Goal: Check status: Check status

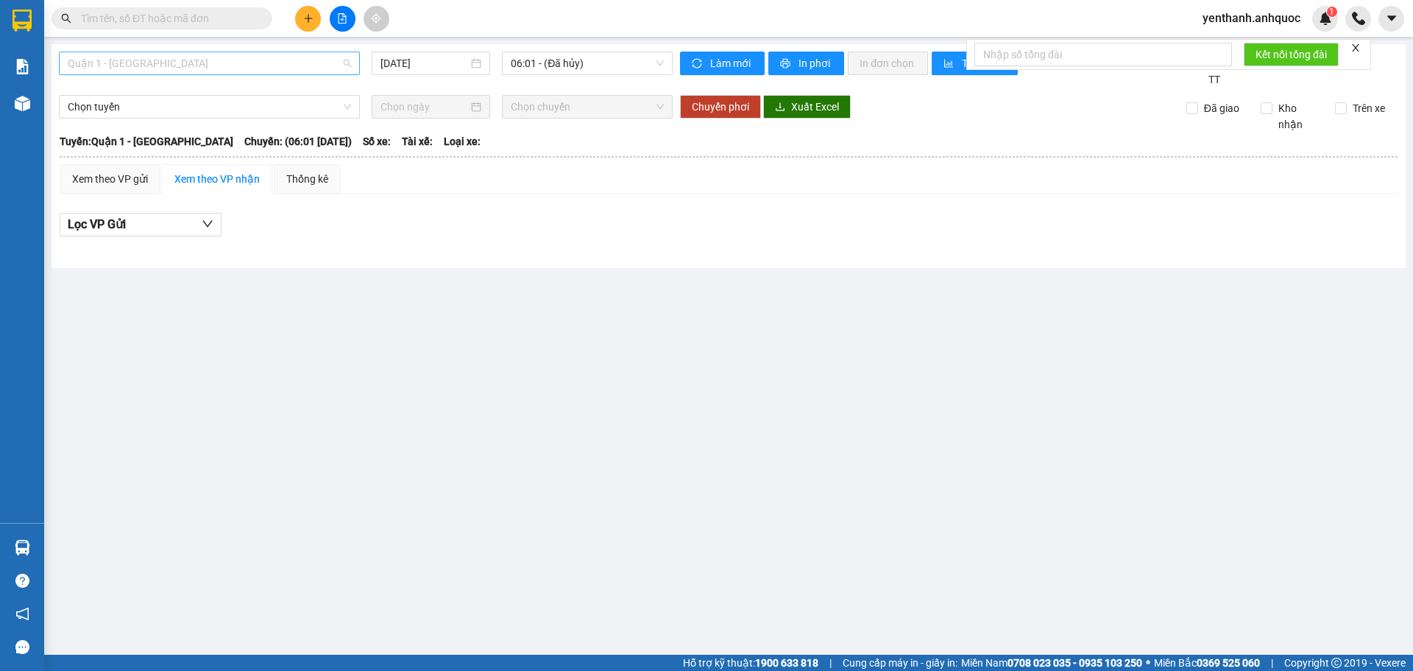
click at [227, 64] on span "Quận 1 - [GEOGRAPHIC_DATA]" at bounding box center [209, 63] width 283 height 22
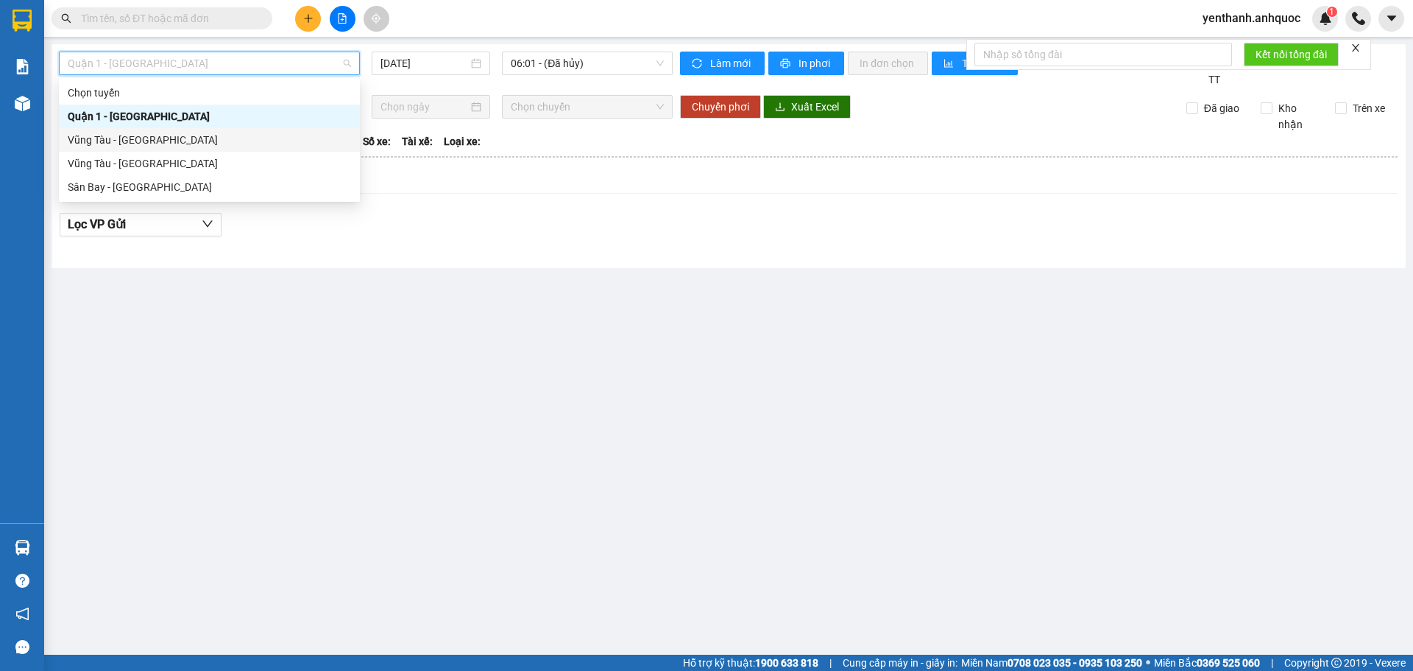
click at [213, 138] on div "Vũng Tàu - [GEOGRAPHIC_DATA]" at bounding box center [209, 140] width 283 height 16
type input "[DATE]"
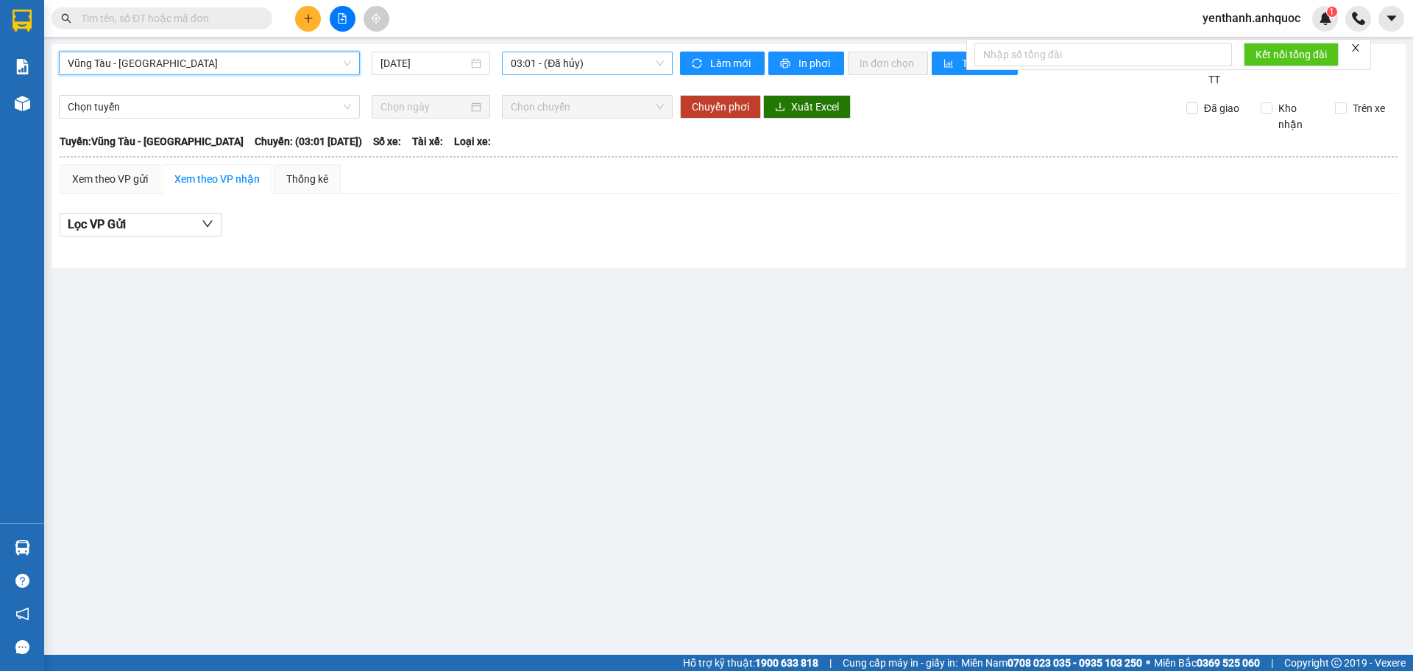
click at [558, 52] on div "03:01 - (Đã hủy)" at bounding box center [587, 64] width 171 height 24
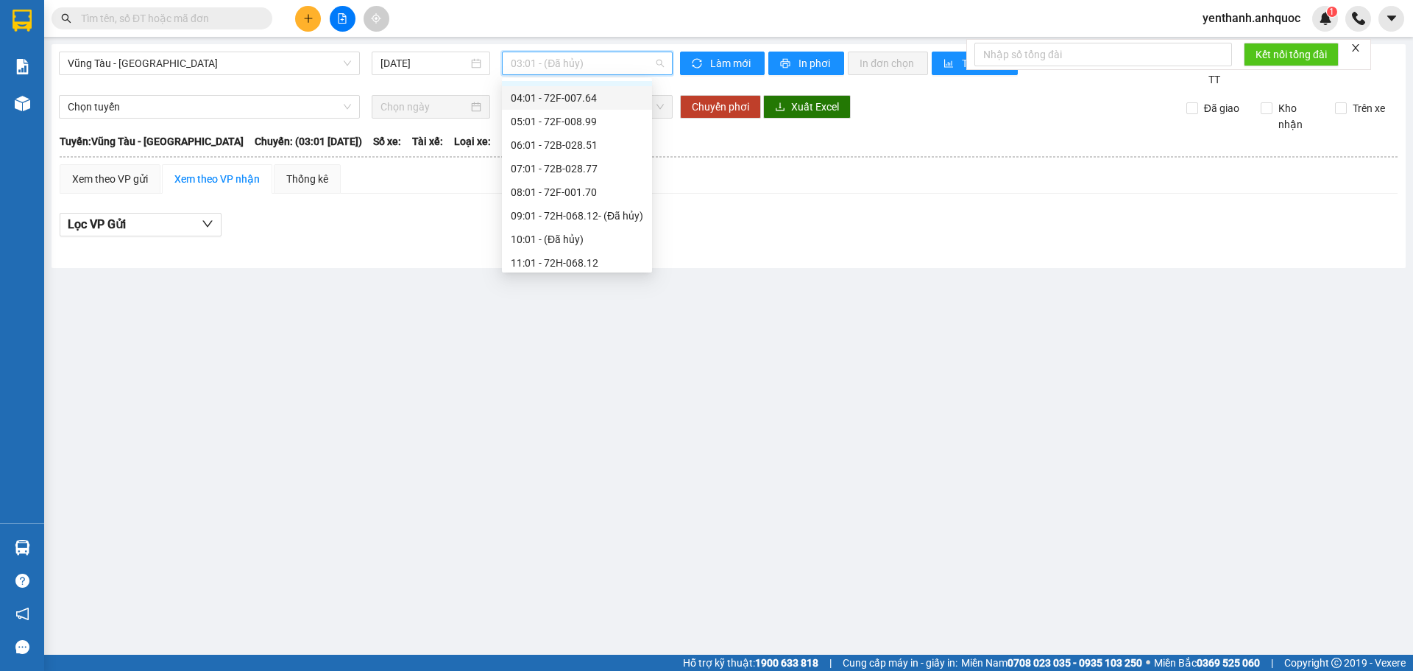
scroll to position [74, 0]
click at [576, 164] on div "08:01 - 72F-001.70" at bounding box center [577, 160] width 132 height 16
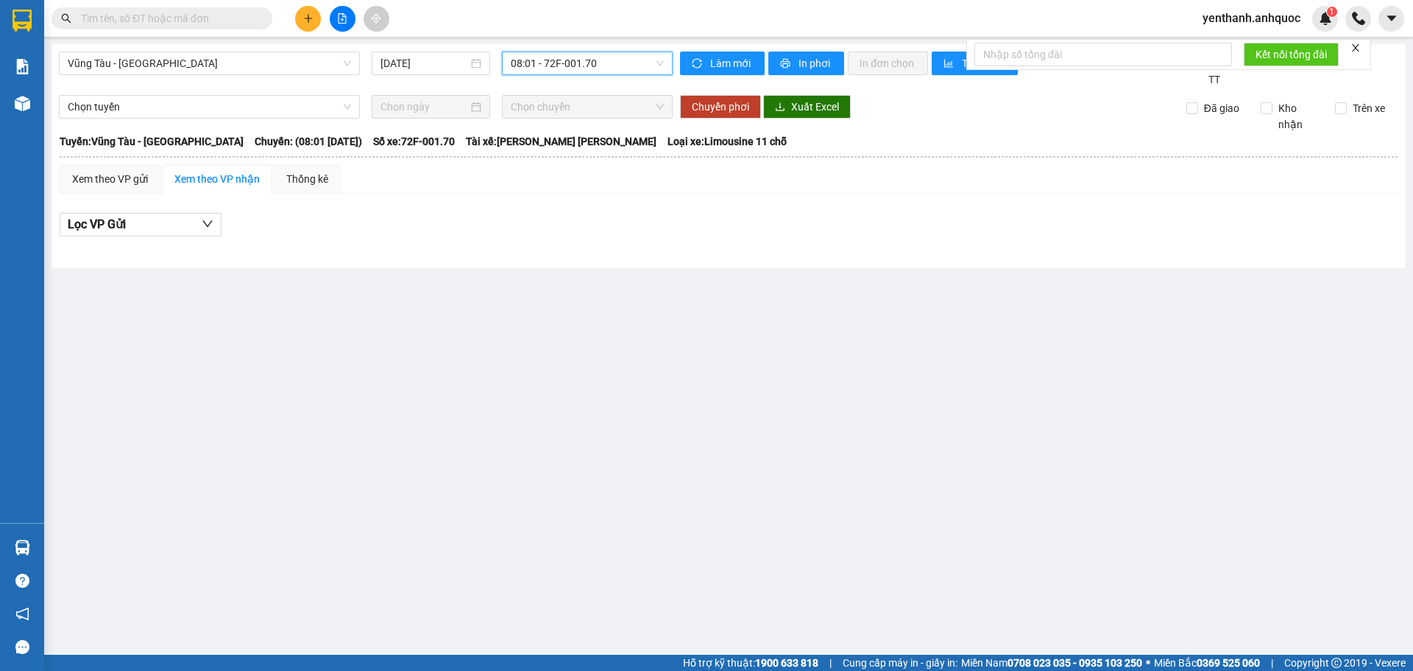
click at [601, 60] on span "08:01 - 72F-001.70" at bounding box center [587, 63] width 153 height 22
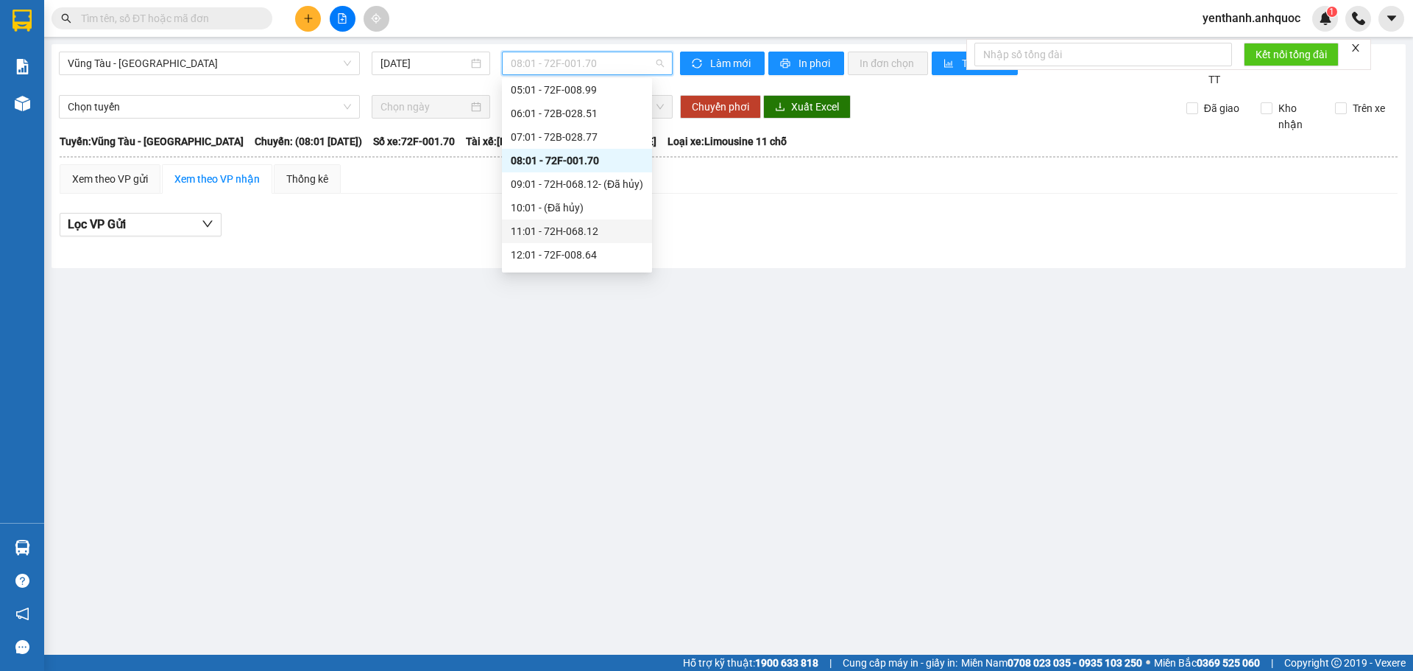
click at [599, 230] on div "11:01 - 72H-068.12" at bounding box center [577, 231] width 132 height 16
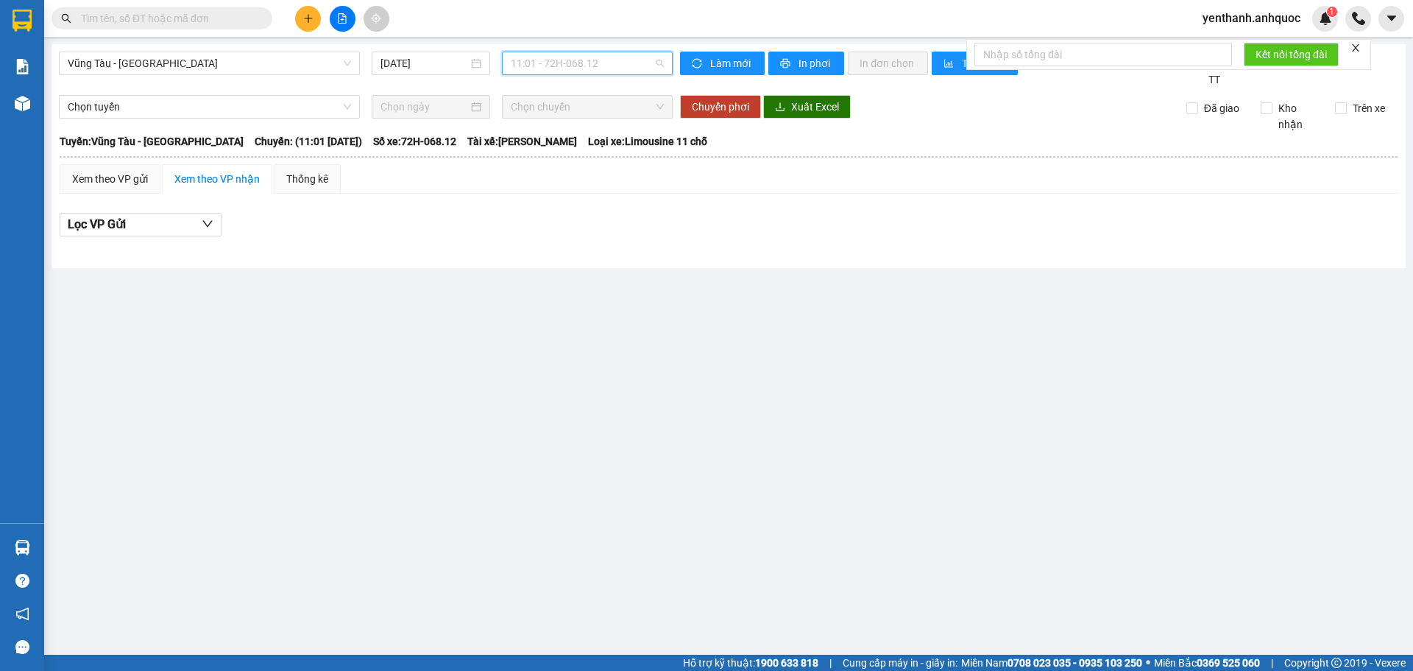
click at [601, 66] on span "11:01 - 72H-068.12" at bounding box center [587, 63] width 153 height 22
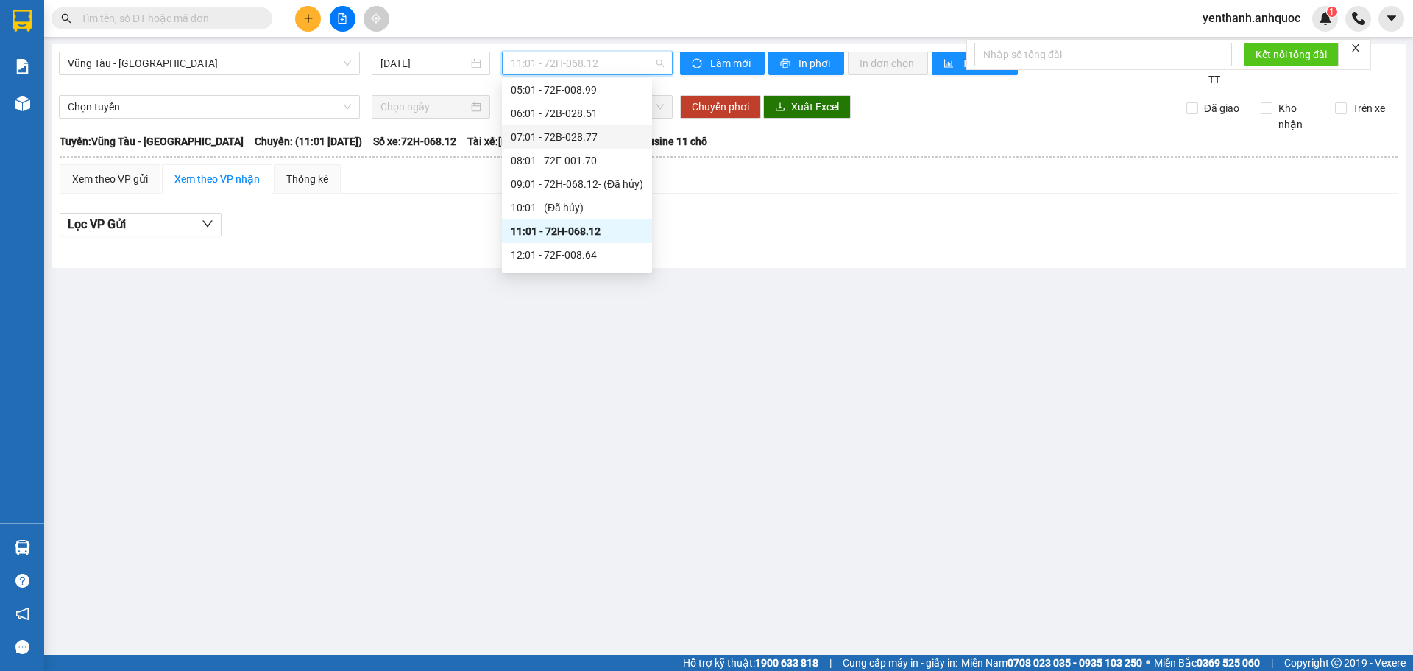
click at [602, 131] on div "07:01 - 72B-028.77" at bounding box center [577, 137] width 132 height 16
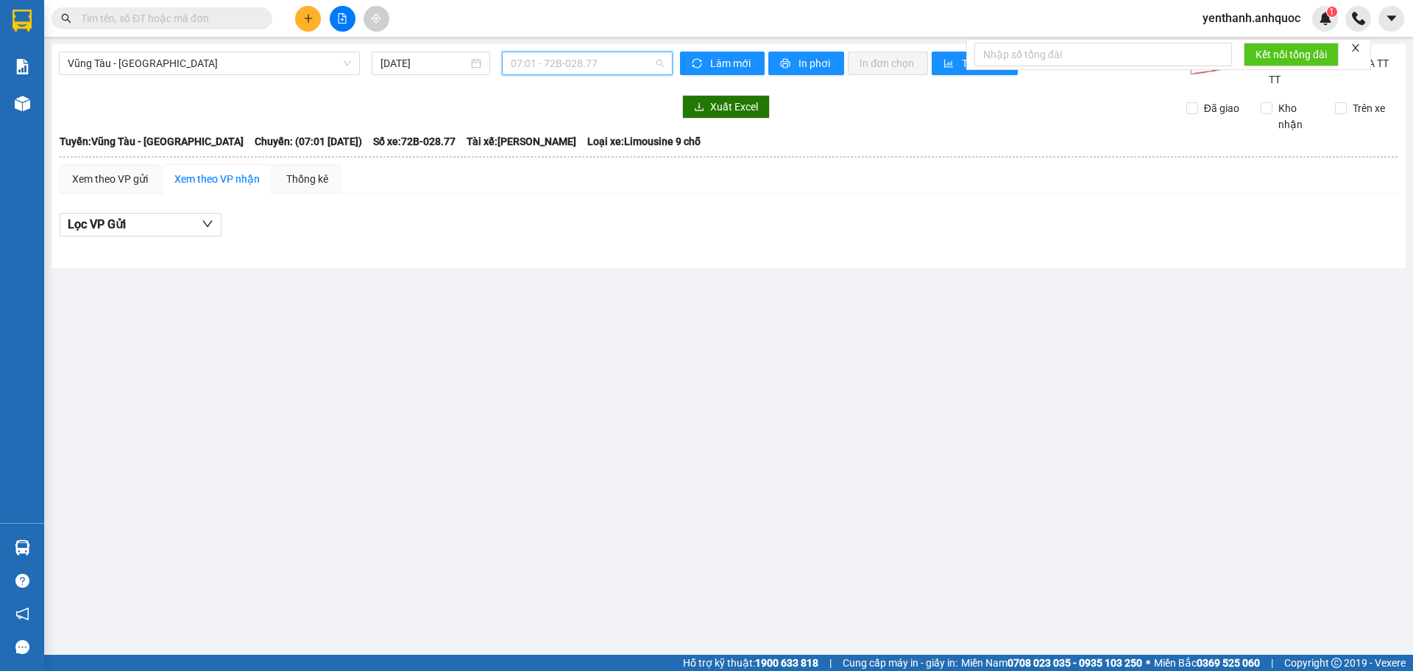
click at [602, 70] on span "07:01 - 72B-028.77" at bounding box center [587, 63] width 153 height 22
click at [597, 134] on div "14:03 (TC) - 72F-008.99" at bounding box center [577, 140] width 132 height 16
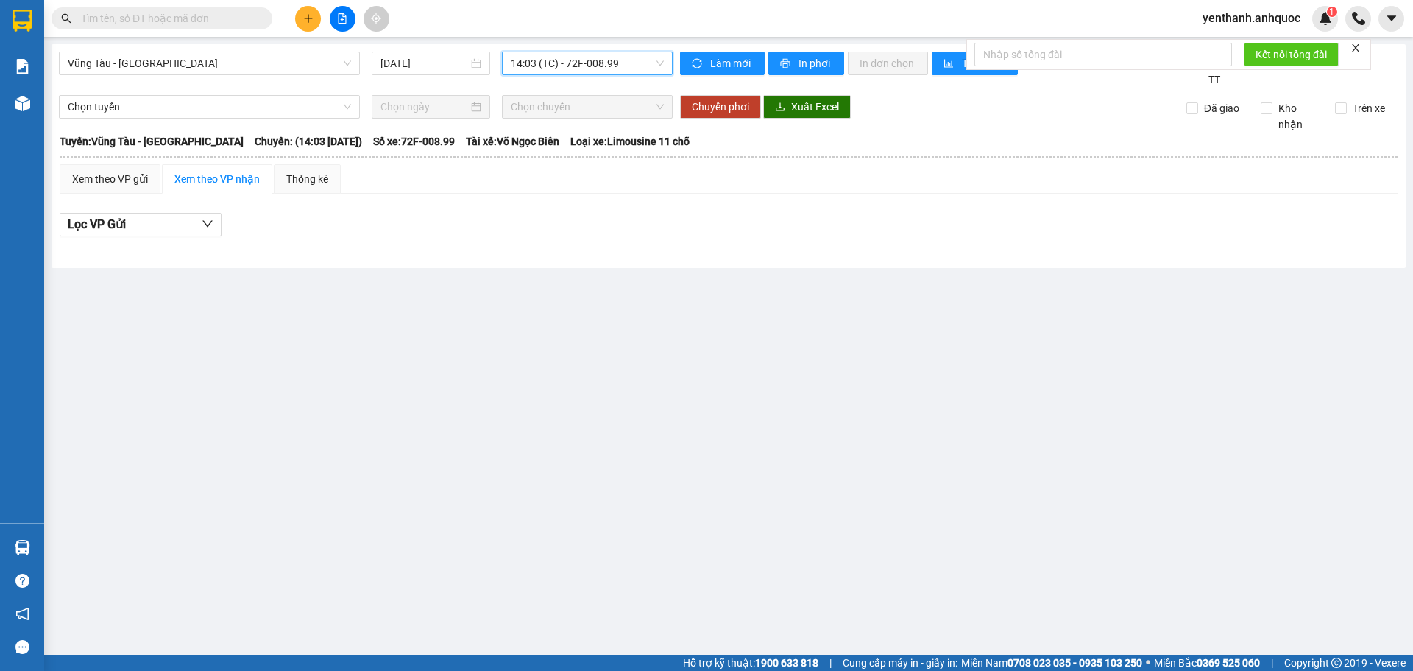
click at [607, 67] on span "14:03 (TC) - 72F-008.99" at bounding box center [587, 63] width 153 height 22
click at [604, 116] on div "14:02 (TC) - 72H-068.06" at bounding box center [577, 116] width 132 height 16
drag, startPoint x: 601, startPoint y: 57, endPoint x: 613, endPoint y: 96, distance: 40.3
click at [601, 57] on span "14:02 (TC) - 72H-068.06" at bounding box center [587, 63] width 153 height 22
